Goal: Task Accomplishment & Management: Use online tool/utility

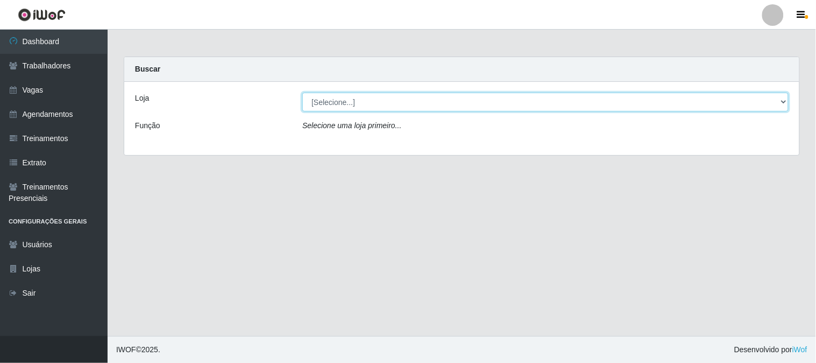
click at [431, 97] on select "[Selecione...] Sapore D'[GEOGRAPHIC_DATA]" at bounding box center [545, 102] width 486 height 19
select select "266"
click at [302, 93] on select "[Selecione...] Sapore D'[GEOGRAPHIC_DATA]" at bounding box center [545, 102] width 486 height 19
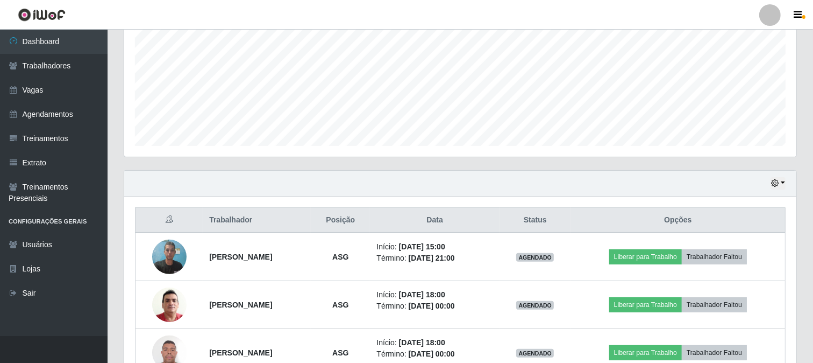
scroll to position [304, 0]
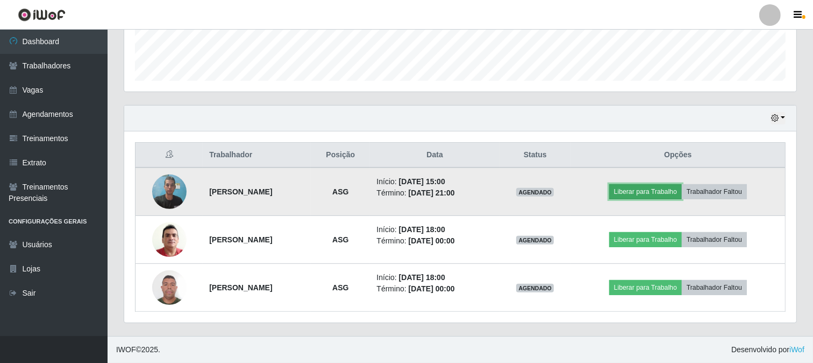
click at [648, 193] on button "Liberar para Trabalho" at bounding box center [645, 191] width 73 height 15
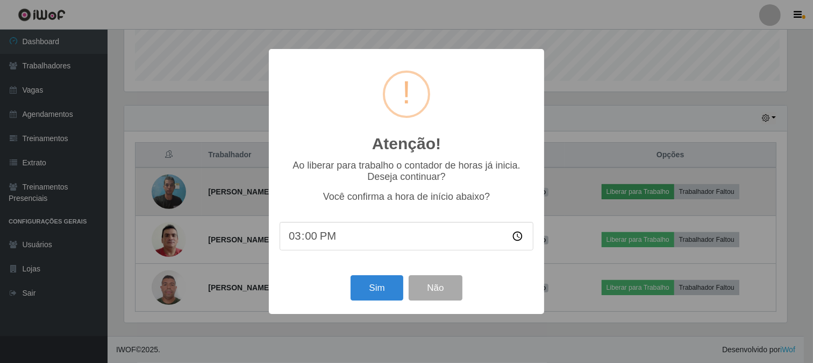
scroll to position [223, 665]
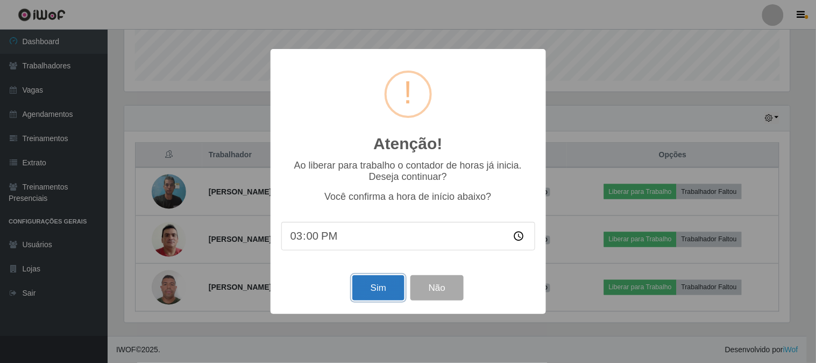
click at [385, 291] on button "Sim" at bounding box center [378, 287] width 52 height 25
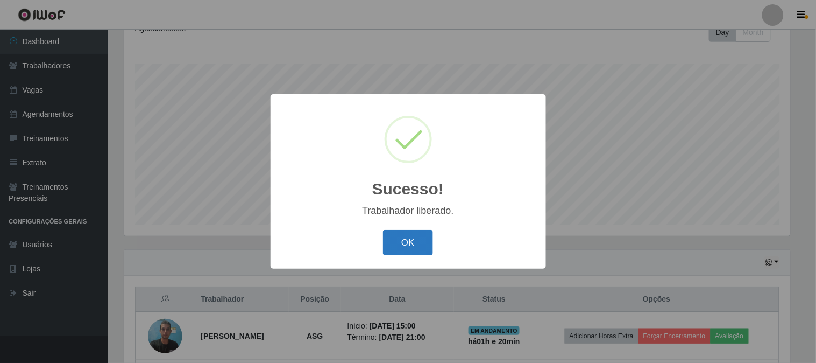
click at [406, 244] on button "OK" at bounding box center [408, 242] width 50 height 25
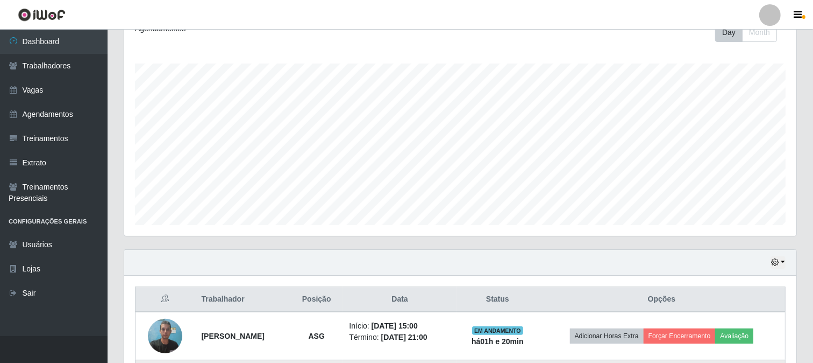
scroll to position [304, 0]
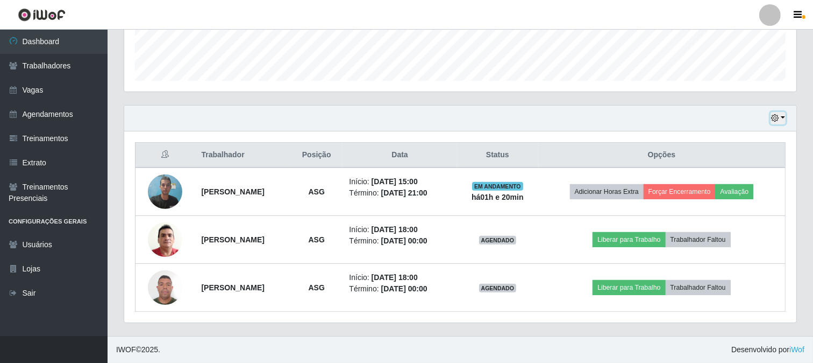
click at [783, 117] on button "button" at bounding box center [778, 118] width 15 height 12
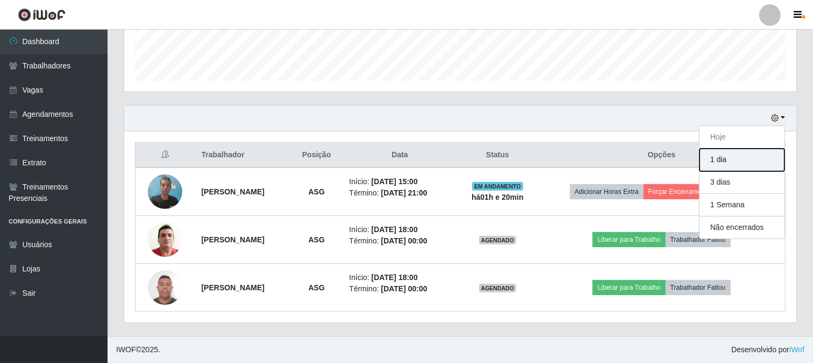
click at [744, 159] on button "1 dia" at bounding box center [742, 159] width 85 height 23
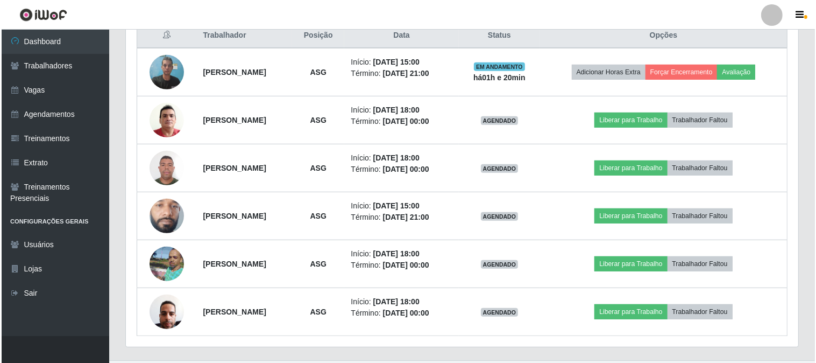
scroll to position [447, 0]
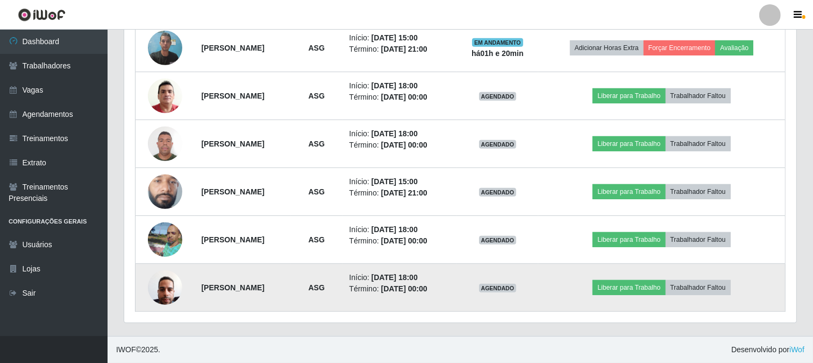
click at [166, 292] on img at bounding box center [165, 287] width 34 height 46
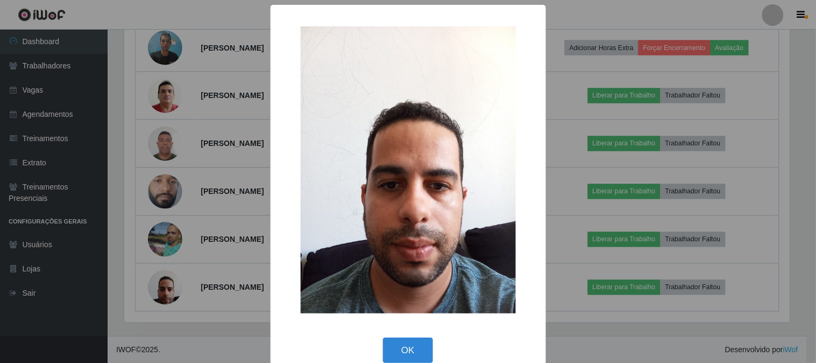
click at [168, 289] on div "× OK Cancel" at bounding box center [408, 181] width 816 height 363
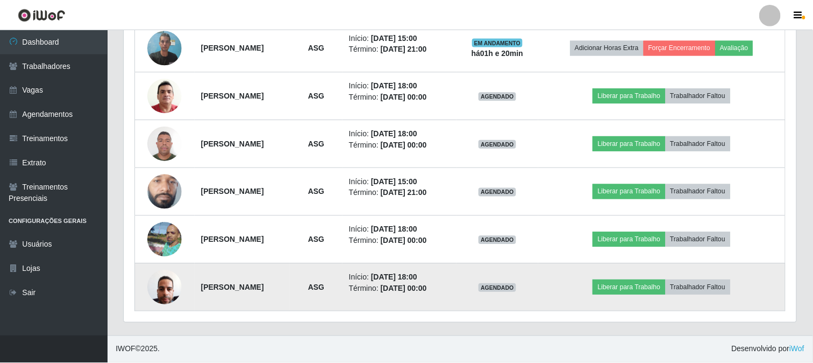
scroll to position [223, 672]
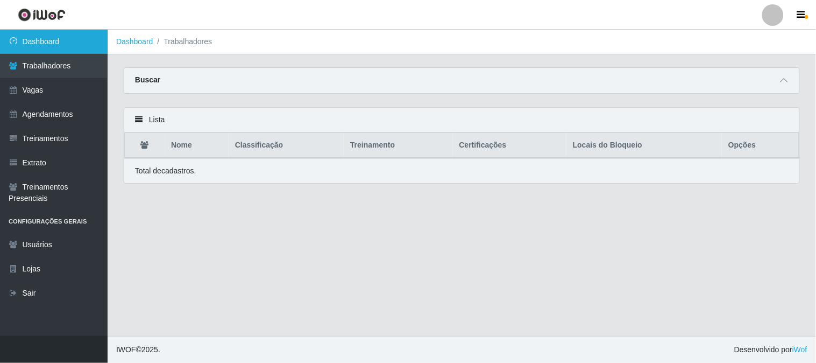
click at [65, 48] on link "Dashboard" at bounding box center [54, 42] width 108 height 24
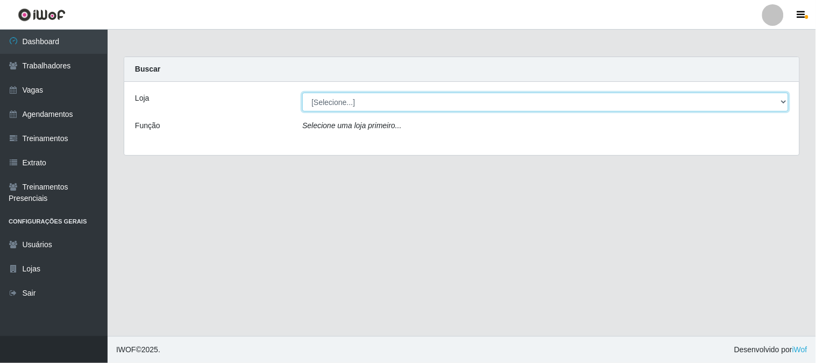
click at [307, 102] on select "[Selecione...] Sapore D'[GEOGRAPHIC_DATA]" at bounding box center [545, 102] width 486 height 19
select select "266"
click at [302, 93] on select "[Selecione...] Sapore D'[GEOGRAPHIC_DATA]" at bounding box center [545, 102] width 486 height 19
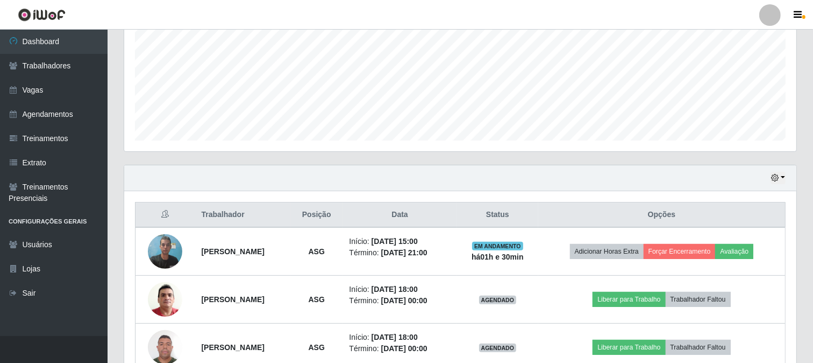
scroll to position [304, 0]
